Goal: Task Accomplishment & Management: Complete application form

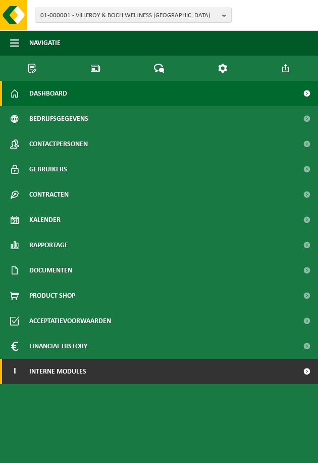
click at [87, 357] on link "I Interne modules" at bounding box center [159, 371] width 318 height 25
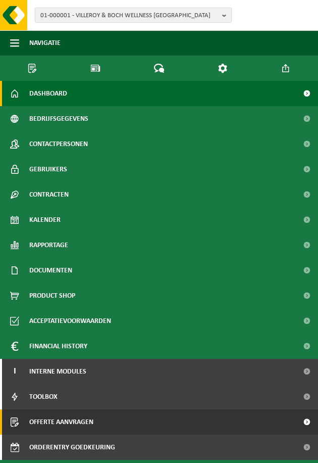
click at [124, 357] on link "Offerte aanvragen" at bounding box center [159, 421] width 318 height 25
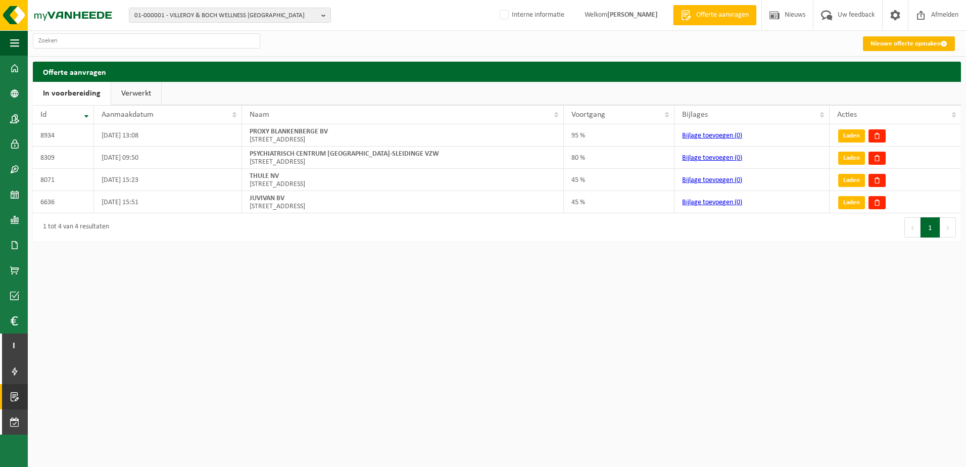
click at [318, 47] on link "Nieuwe offerte opmaken" at bounding box center [909, 43] width 92 height 15
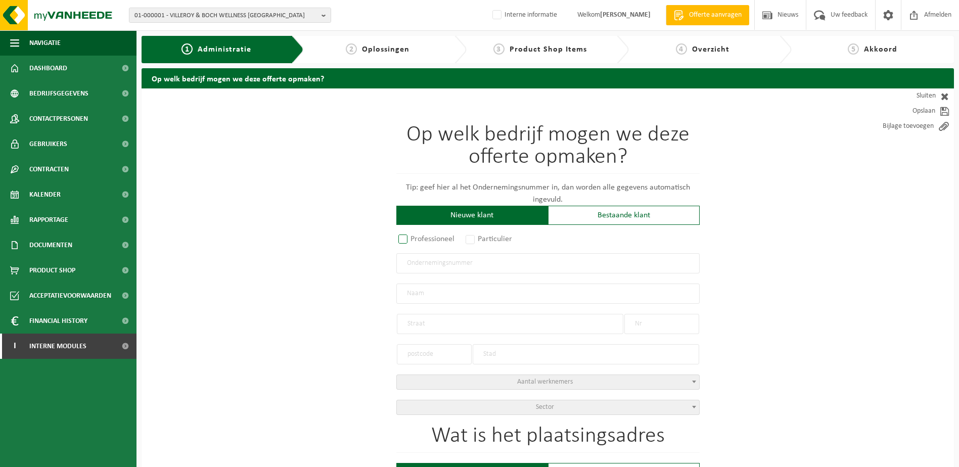
click at [404, 236] on label "Professioneel" at bounding box center [426, 239] width 61 height 14
click at [413, 237] on input "Professioneel" at bounding box center [416, 240] width 7 height 7
radio input "true"
click at [438, 261] on input "text" at bounding box center [547, 263] width 303 height 20
click at [649, 219] on div "Bestaande klant" at bounding box center [624, 215] width 152 height 19
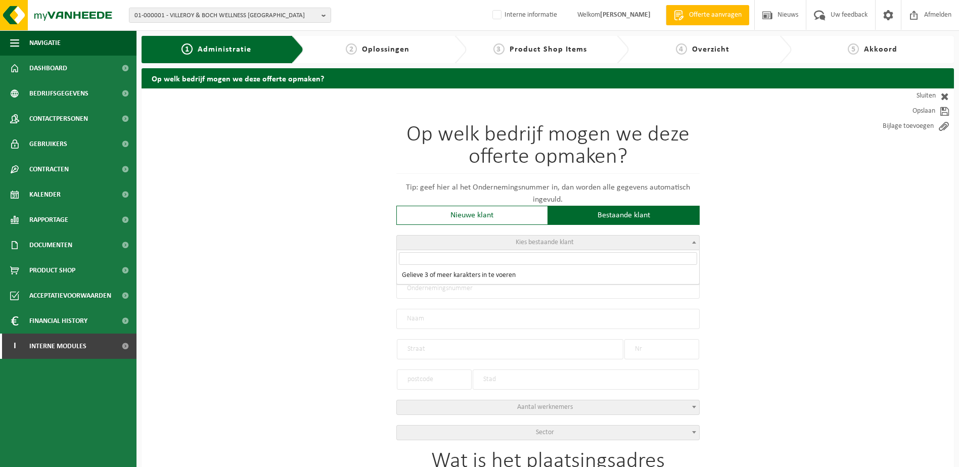
click at [557, 246] on span "Kies bestaande klant" at bounding box center [545, 243] width 58 height 8
click at [498, 261] on input "search" at bounding box center [548, 258] width 298 height 13
type input "10-997135"
click at [516, 214] on div "Nieuwe klant" at bounding box center [472, 215] width 152 height 19
radio input "false"
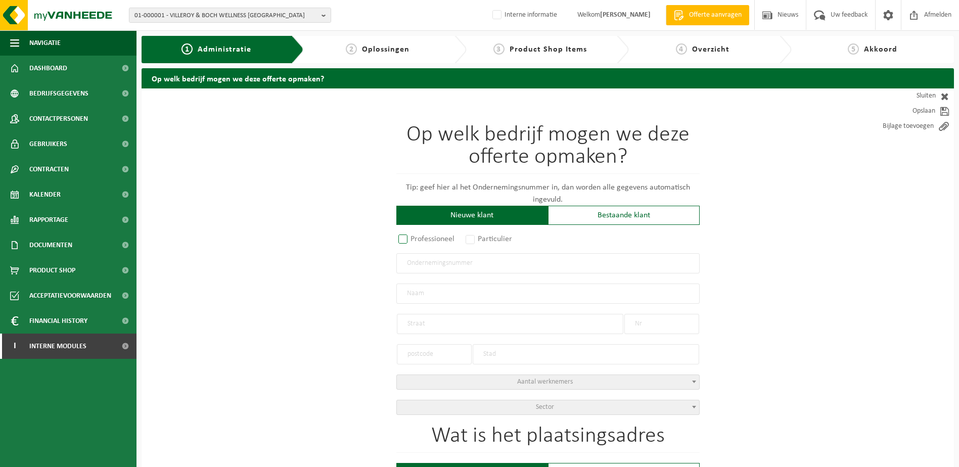
click at [403, 239] on label "Professioneel" at bounding box center [426, 239] width 61 height 14
click at [413, 239] on input "Professioneel" at bounding box center [416, 240] width 7 height 7
radio input "true"
click at [448, 261] on input "text" at bounding box center [547, 263] width 303 height 20
type input "0459141580"
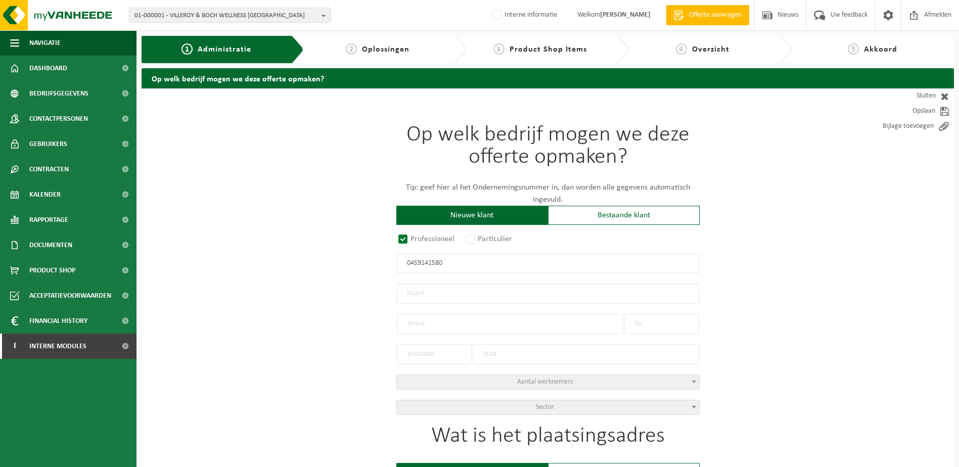
radio input "true"
type input "0459141580"
type input "IT'S YES BV"
type input "RAAS VAN GAVERESTRAAT"
type input "83"
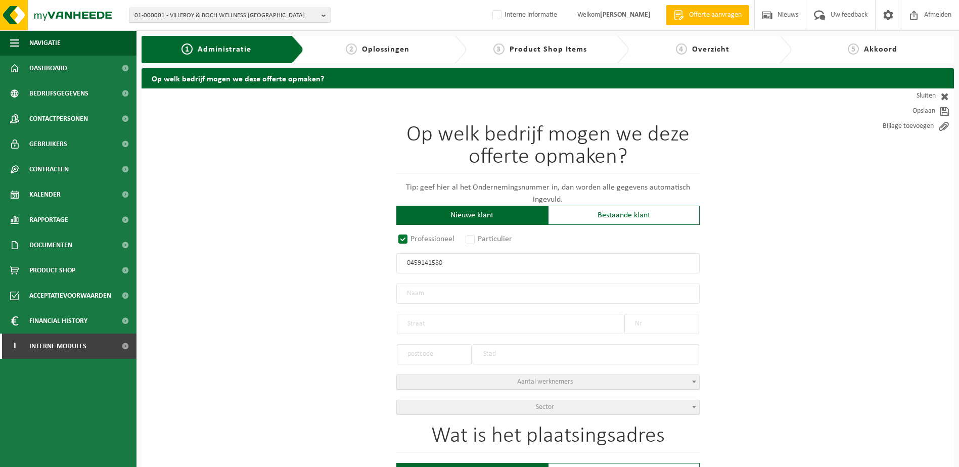
type input "9000"
type input "GENT"
select select "D"
select select "NACE_5912"
type input "IT'S YES BV"
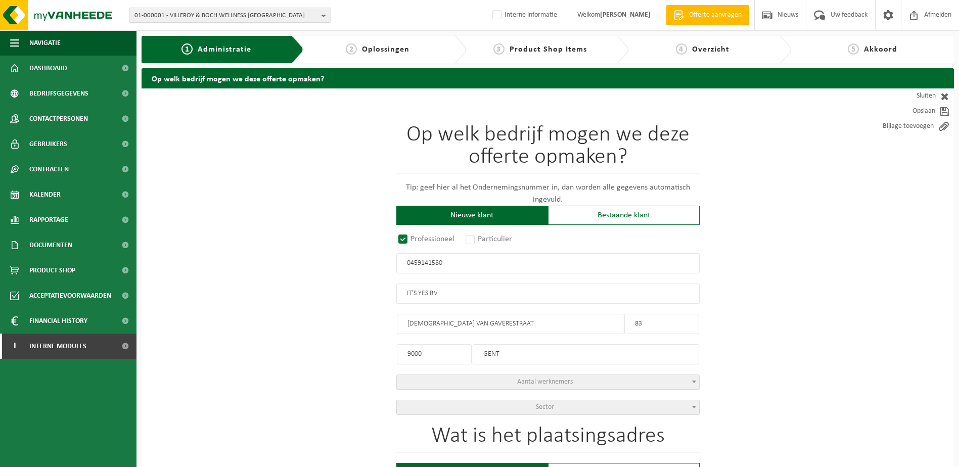
type input "RAAS VAN GAVERESTRAAT"
type input "83"
type input "9000"
type input "GENT"
type input "2103059869"
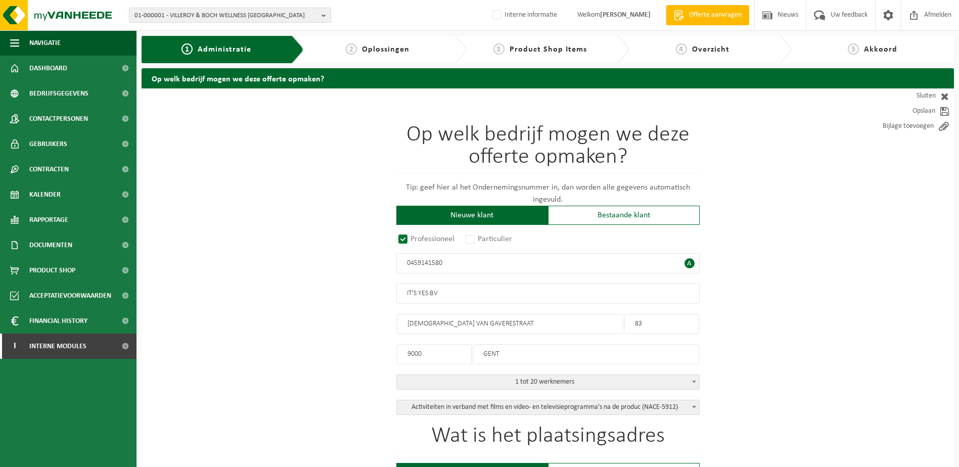
type input "0459141580"
click at [458, 297] on input "IT'S YES BV" at bounding box center [547, 294] width 303 height 20
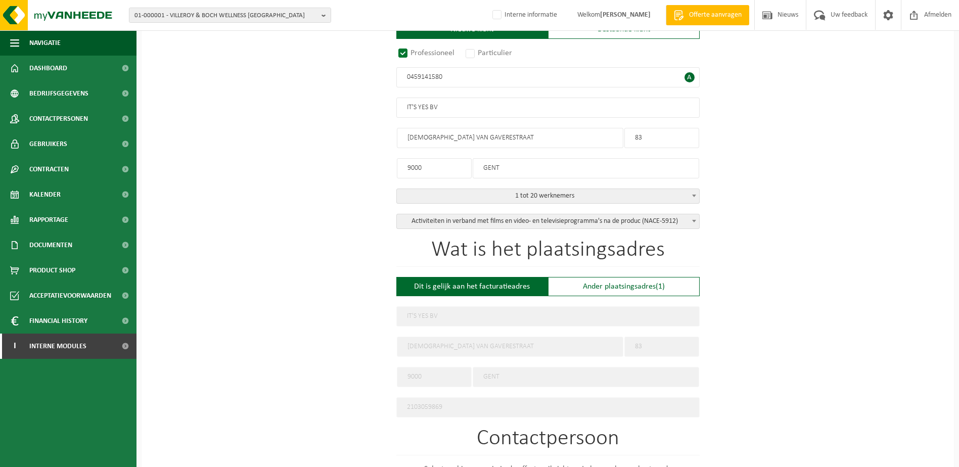
scroll to position [202, 0]
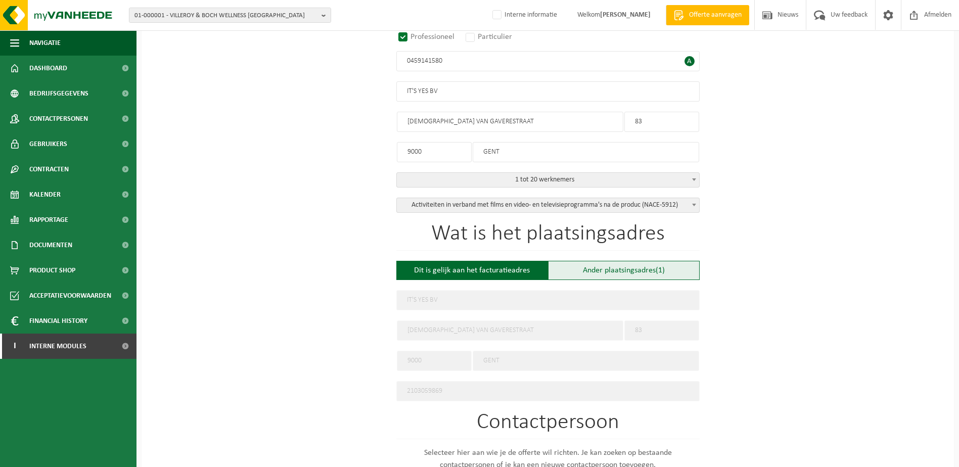
click at [632, 269] on div "Ander plaatsingsadres (1)" at bounding box center [624, 270] width 152 height 19
type input "Werf -"
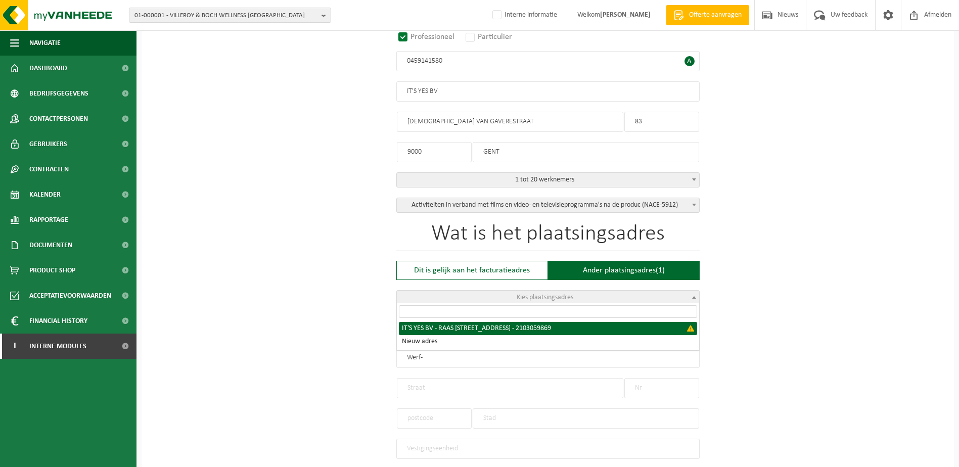
click at [581, 294] on span "Kies plaatsingsadres" at bounding box center [548, 298] width 302 height 14
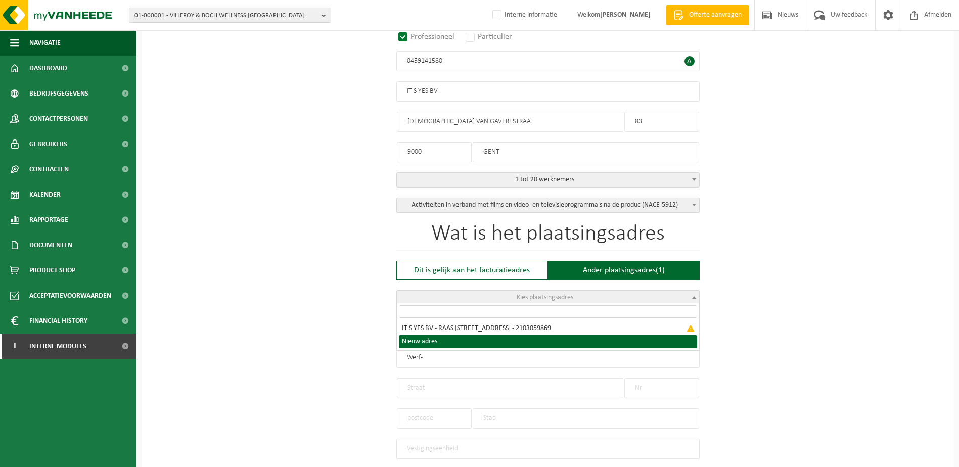
select select "{"toggleLocationData":true,"emptyLocationData":true,"name":"","street":"","no":…"
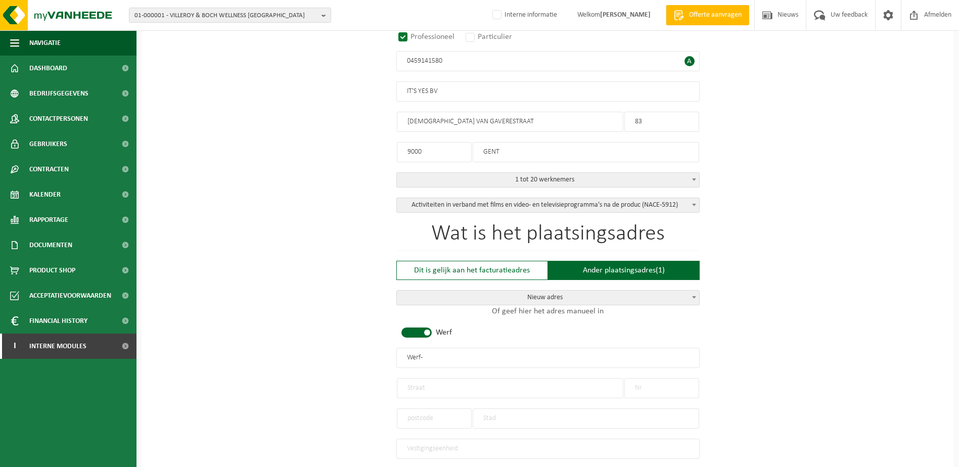
click at [409, 336] on div "Wat is het plaatsingsadres Dit is gelijk aan het facturatieadres Ander plaatsin…" at bounding box center [547, 341] width 303 height 236
click at [408, 330] on span at bounding box center [416, 333] width 30 height 10
click at [428, 353] on input "text" at bounding box center [547, 358] width 303 height 20
paste input "IT'S YES!"
type input "IT'S YES!"
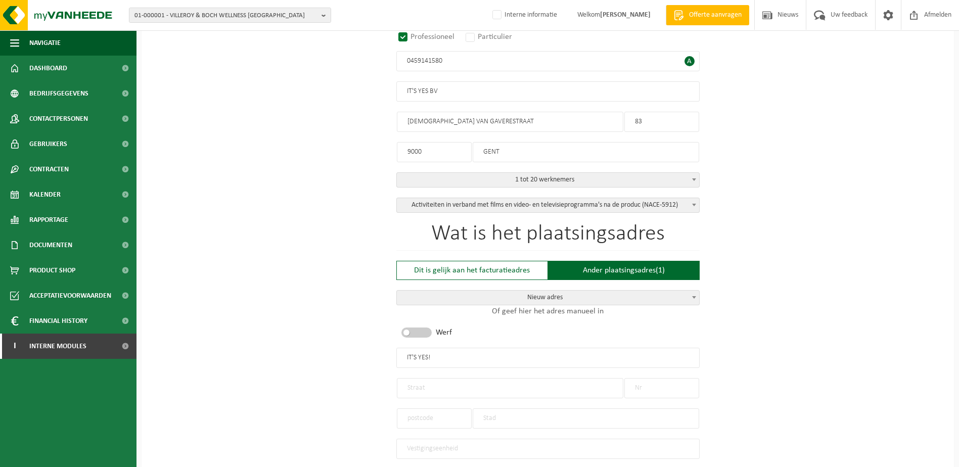
click at [432, 388] on input "text" at bounding box center [510, 388] width 226 height 20
type input "Nijverheidsweg"
type input "12"
click at [428, 412] on input "text" at bounding box center [434, 418] width 75 height 20
click at [421, 415] on input "text" at bounding box center [434, 418] width 75 height 20
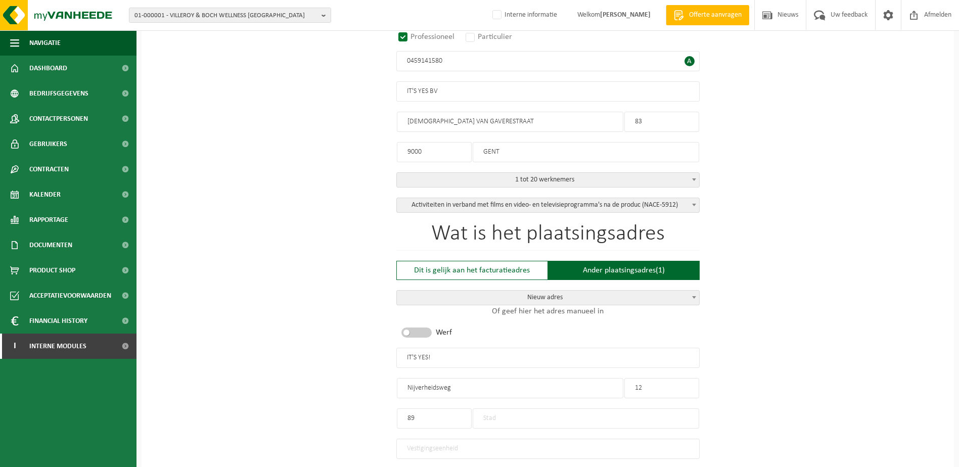
type input "8"
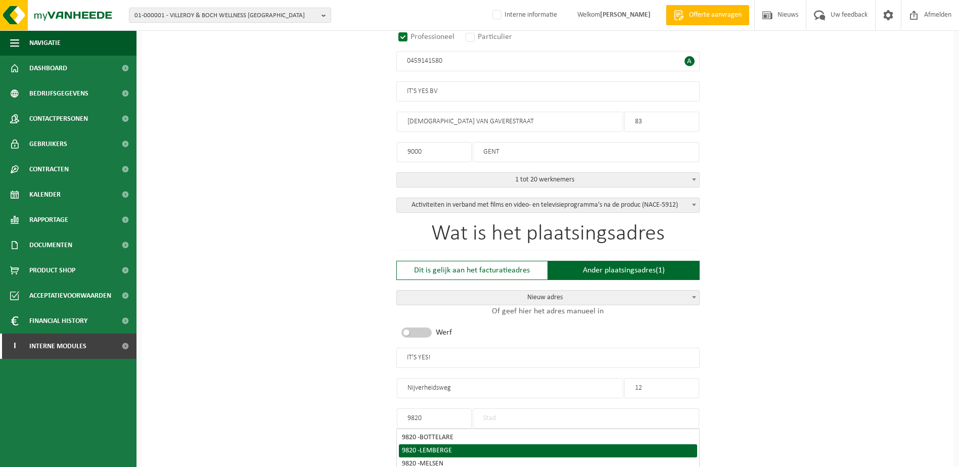
scroll to position [253, 0]
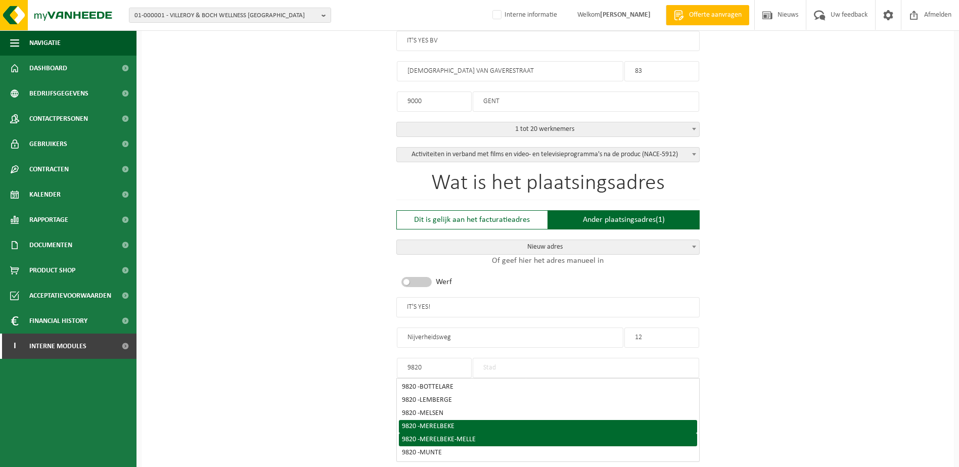
type input "9820"
click at [465, 427] on li "9820 - MERELBEKE" at bounding box center [548, 426] width 298 height 13
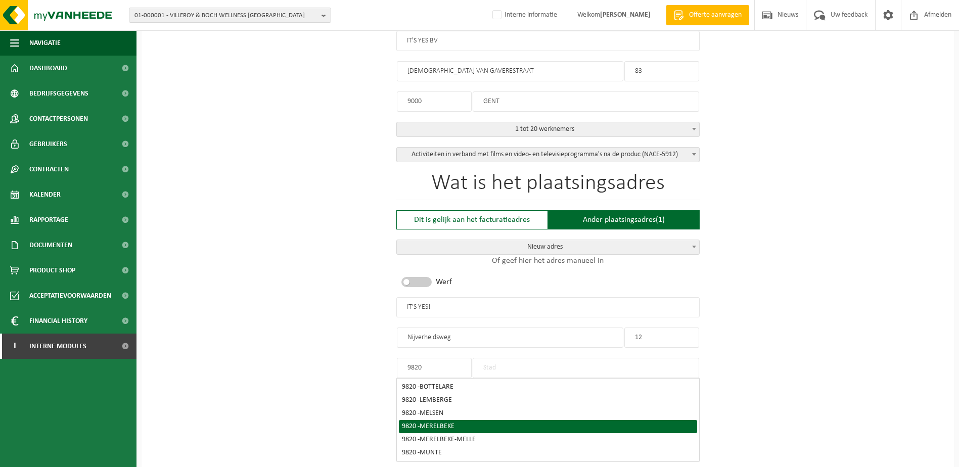
click at [458, 423] on div "9820 - MERELBEKE" at bounding box center [548, 426] width 292 height 7
type input "MERELBEKE"
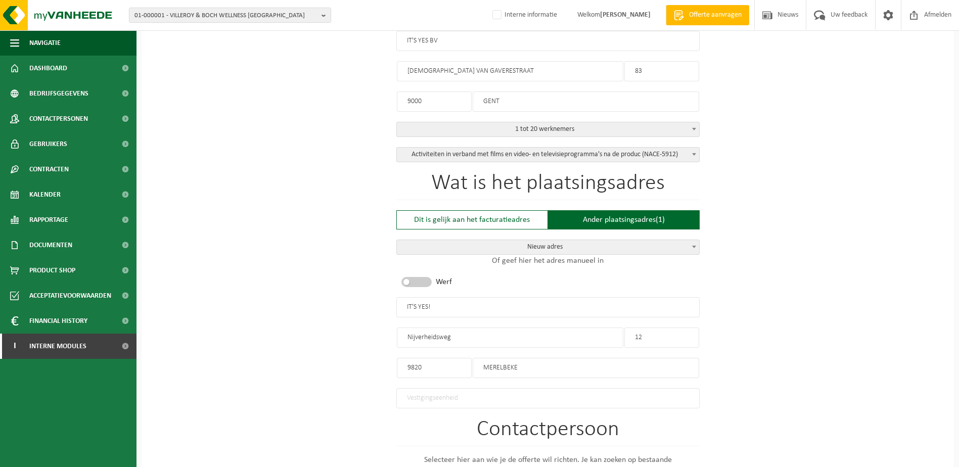
click at [661, 338] on input "12" at bounding box center [661, 338] width 75 height 20
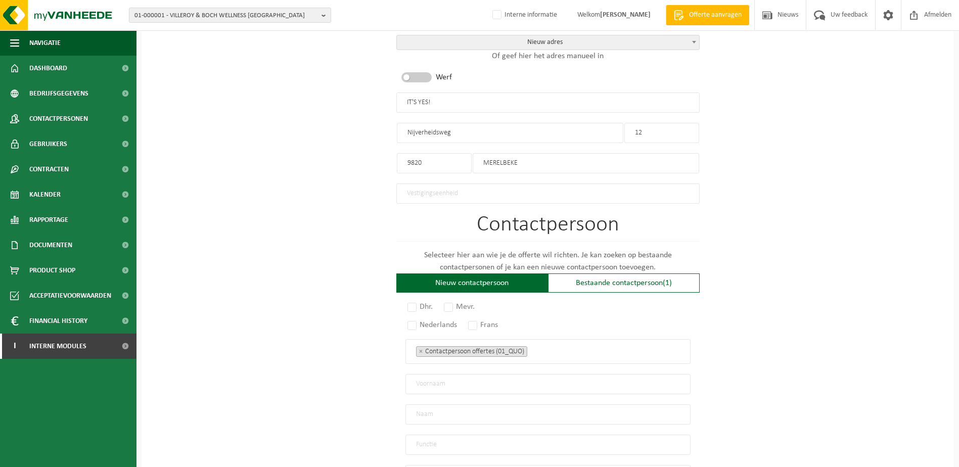
scroll to position [470, 0]
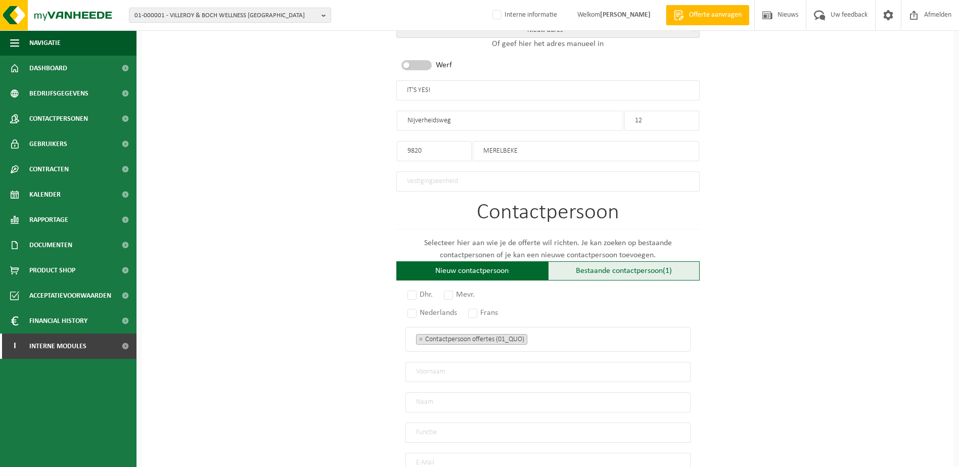
click at [589, 268] on div "Bestaande contactpersoon (1)" at bounding box center [624, 270] width 152 height 19
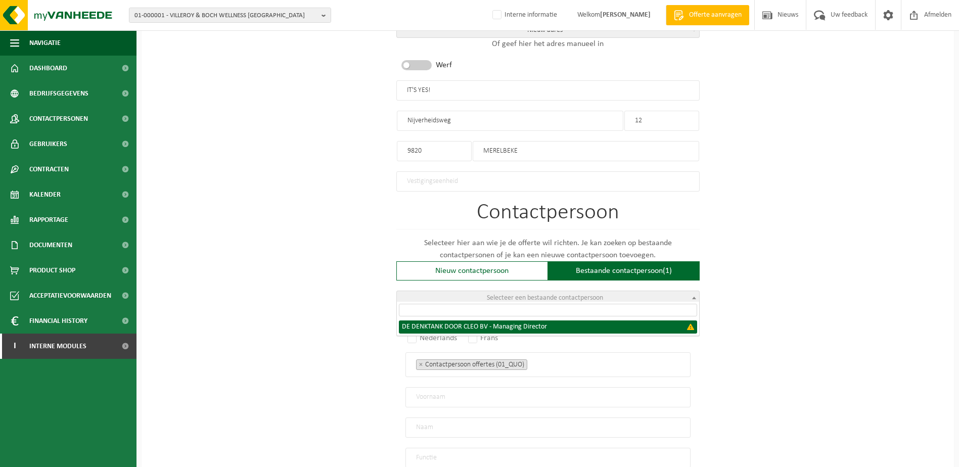
click at [553, 296] on span "Selecteer een bestaande contactpersoon" at bounding box center [545, 298] width 116 height 8
click at [830, 225] on div "Op welk bedrijf mogen we deze offerte opmaken? Tip: geef hier al het Ondernemin…" at bounding box center [548, 118] width 812 height 998
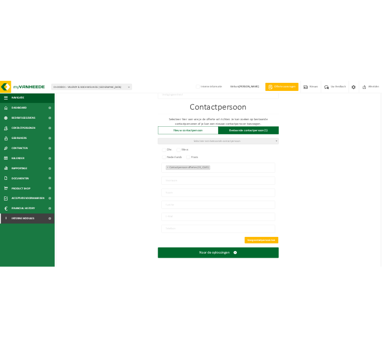
scroll to position [617, 0]
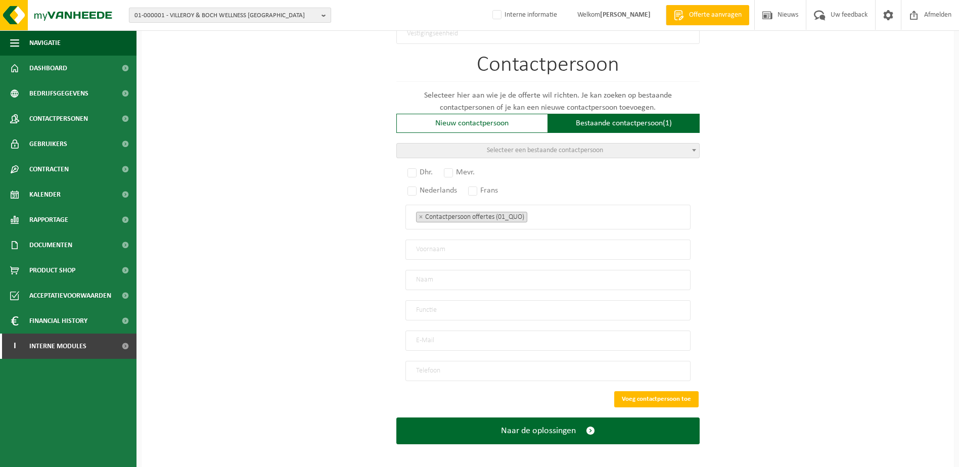
click at [209, 10] on span "01-000001 - VILLEROY & BOCH WELLNESS [GEOGRAPHIC_DATA]" at bounding box center [225, 15] width 183 height 15
click at [185, 31] on input "text" at bounding box center [229, 31] width 197 height 13
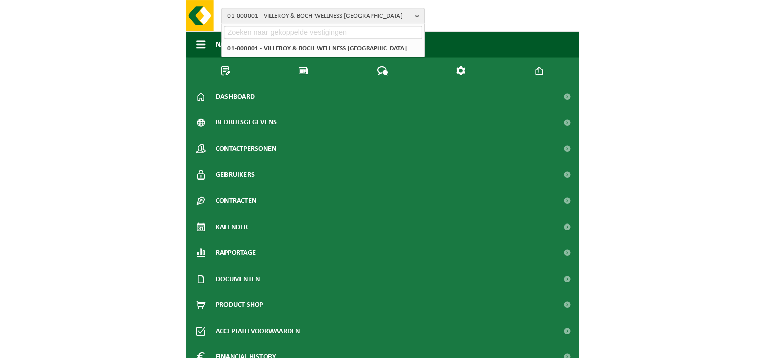
scroll to position [617, 0]
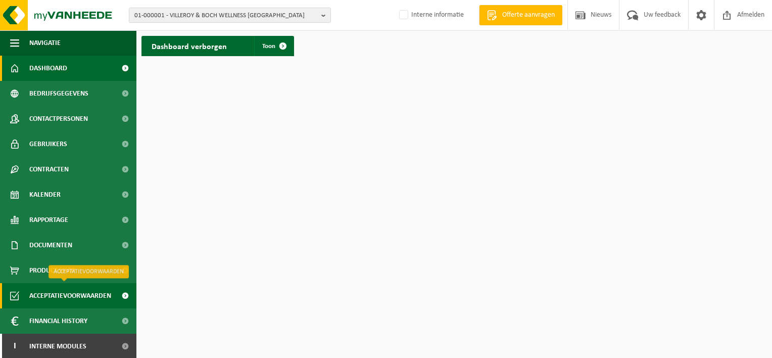
scroll to position [1, 0]
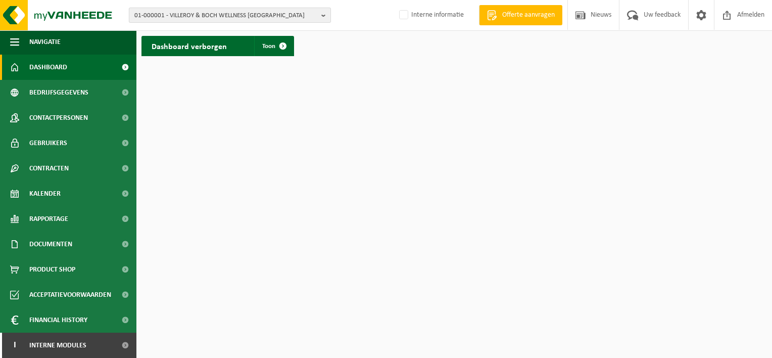
click at [287, 15] on span "01-000001 - VILLEROY & BOCH WELLNESS [GEOGRAPHIC_DATA]" at bounding box center [225, 15] width 183 height 15
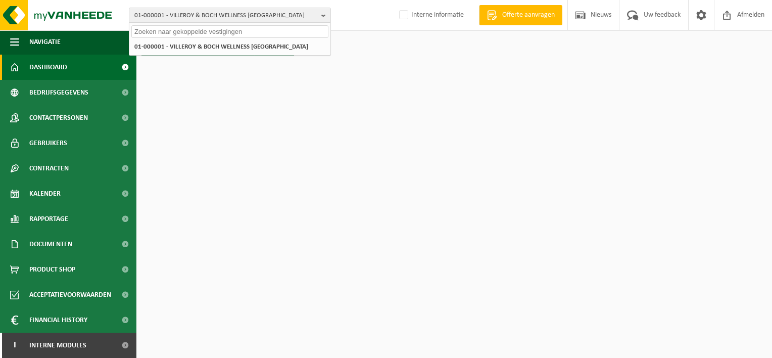
click at [160, 32] on input "text" at bounding box center [229, 31] width 197 height 13
click at [176, 29] on input "text" at bounding box center [229, 31] width 197 height 13
paste input "10-997175"
type input "10-997175"
click at [253, 83] on html "01-000001 - VILLEROY & BOCH WELLNESS NV 10-997175 01-000001 - VILLEROY & BOCH W…" at bounding box center [386, 179] width 772 height 358
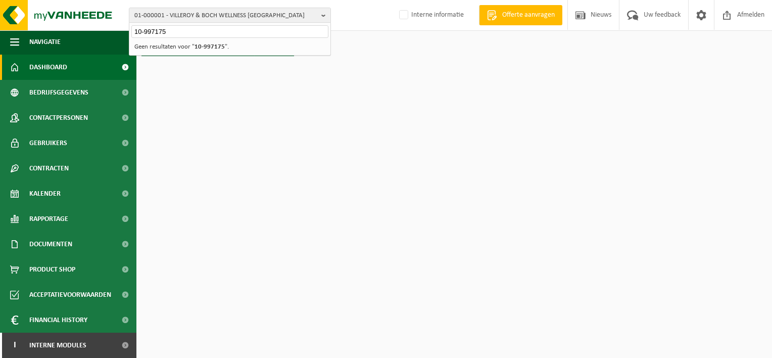
click at [204, 34] on input "10-997175" at bounding box center [229, 31] width 197 height 13
click at [293, 132] on html "01-000001 - VILLEROY & BOCH WELLNESS NV 10-997175 01-000001 - VILLEROY & BOCH W…" at bounding box center [386, 179] width 772 height 358
